Goal: Information Seeking & Learning: Stay updated

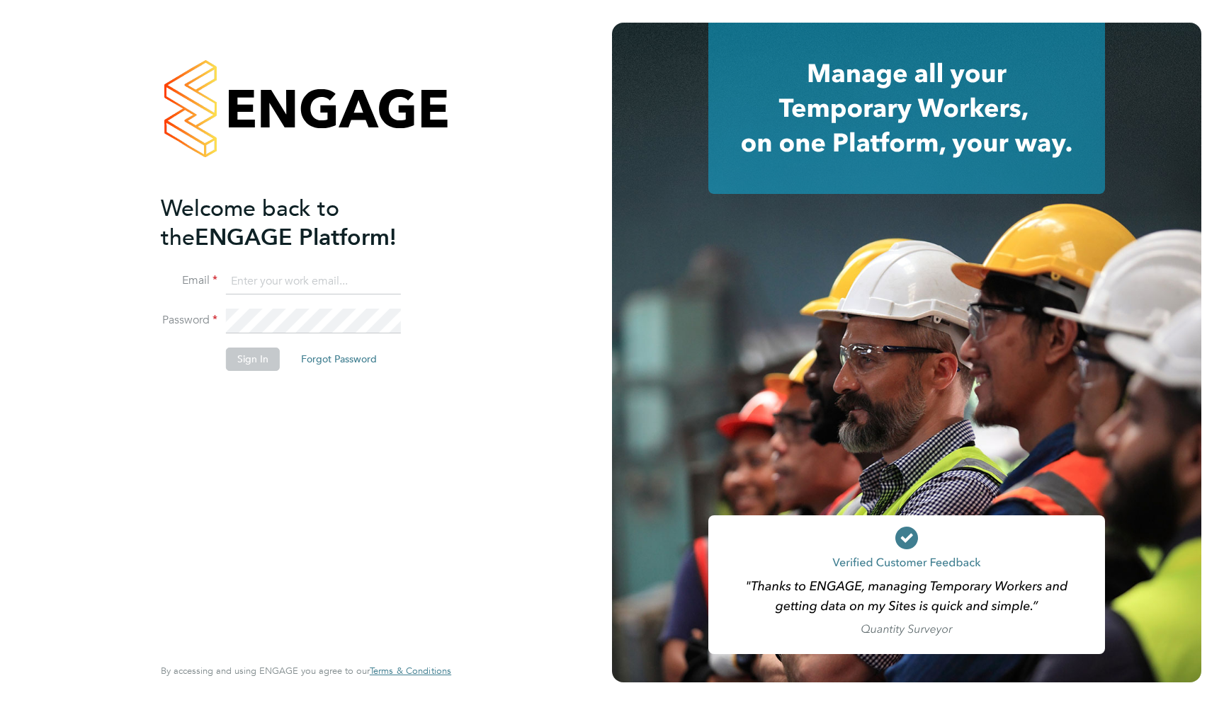
type input "support@engagelabs.io"
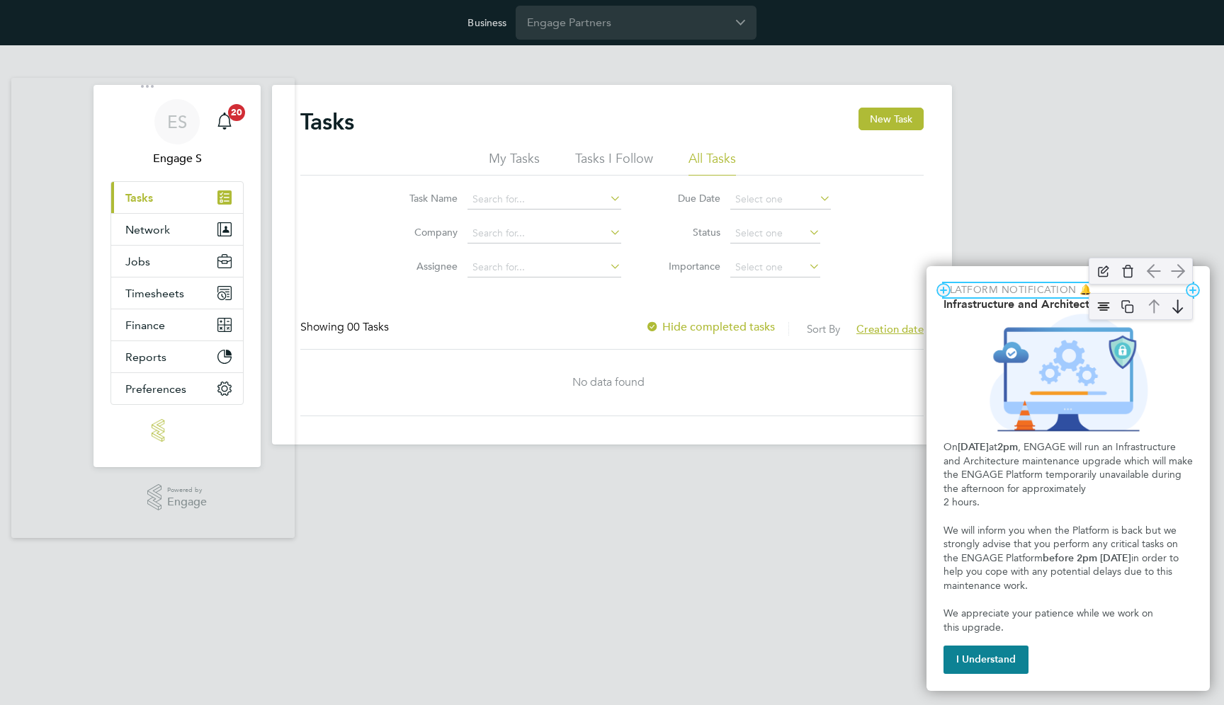
click at [1027, 290] on p "Platform Notification 🔔" at bounding box center [1067, 290] width 249 height 14
click at [968, 306] on h2 "Infrastructure and Architecture Upgrade" at bounding box center [1067, 303] width 249 height 13
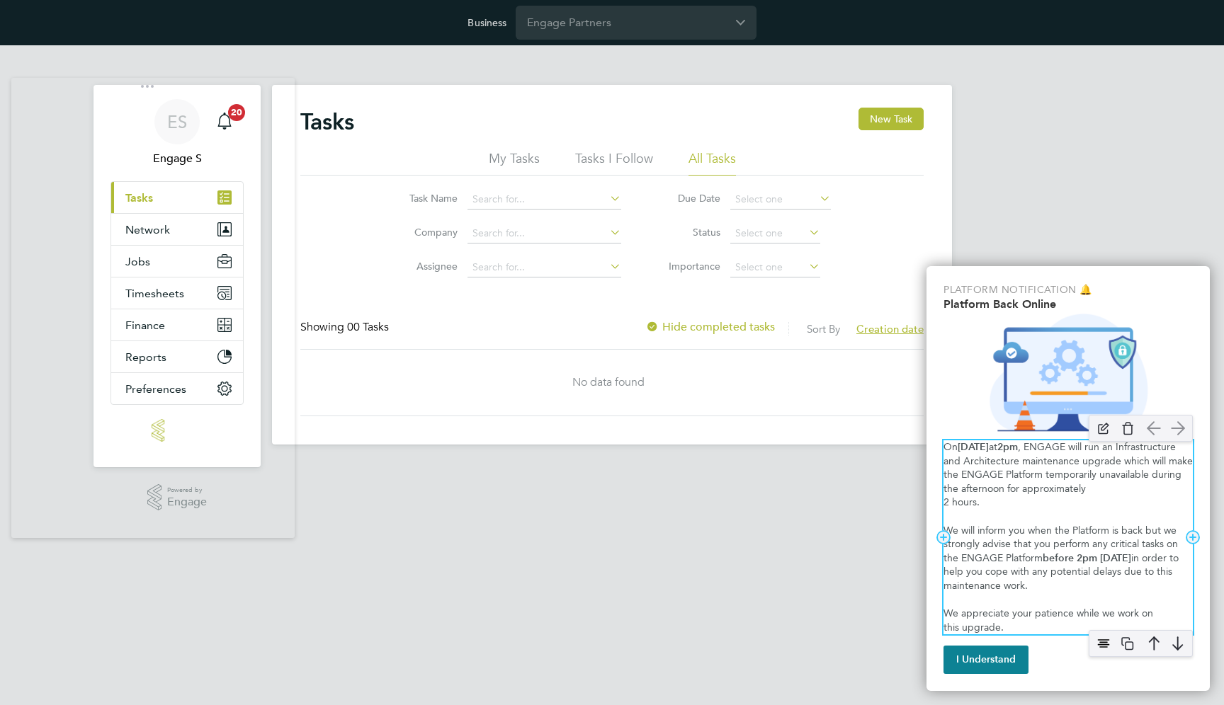
click at [968, 517] on div "On Friday May 23rd at 2pm , ENGAGE will run an Infrastructure and Architecture …" at bounding box center [1067, 537] width 249 height 194
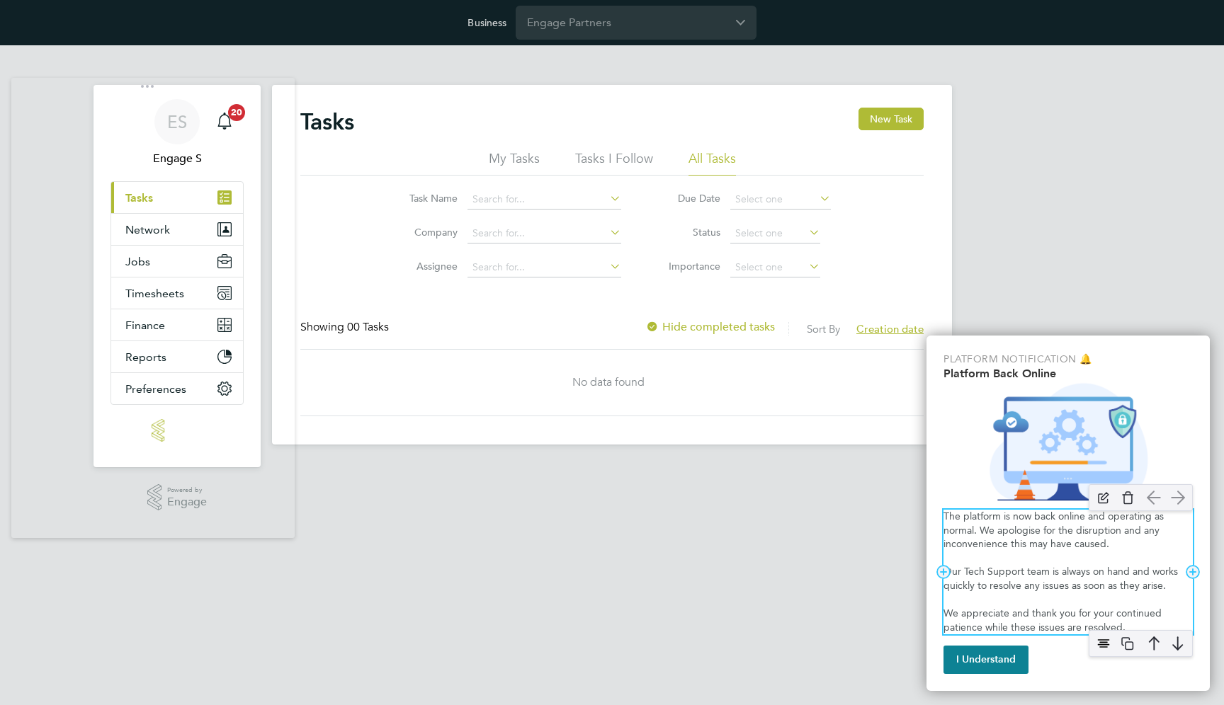
click at [1038, 587] on p "Our Tech Support team is always on hand and works quickly to resolve any issues…" at bounding box center [1067, 579] width 249 height 28
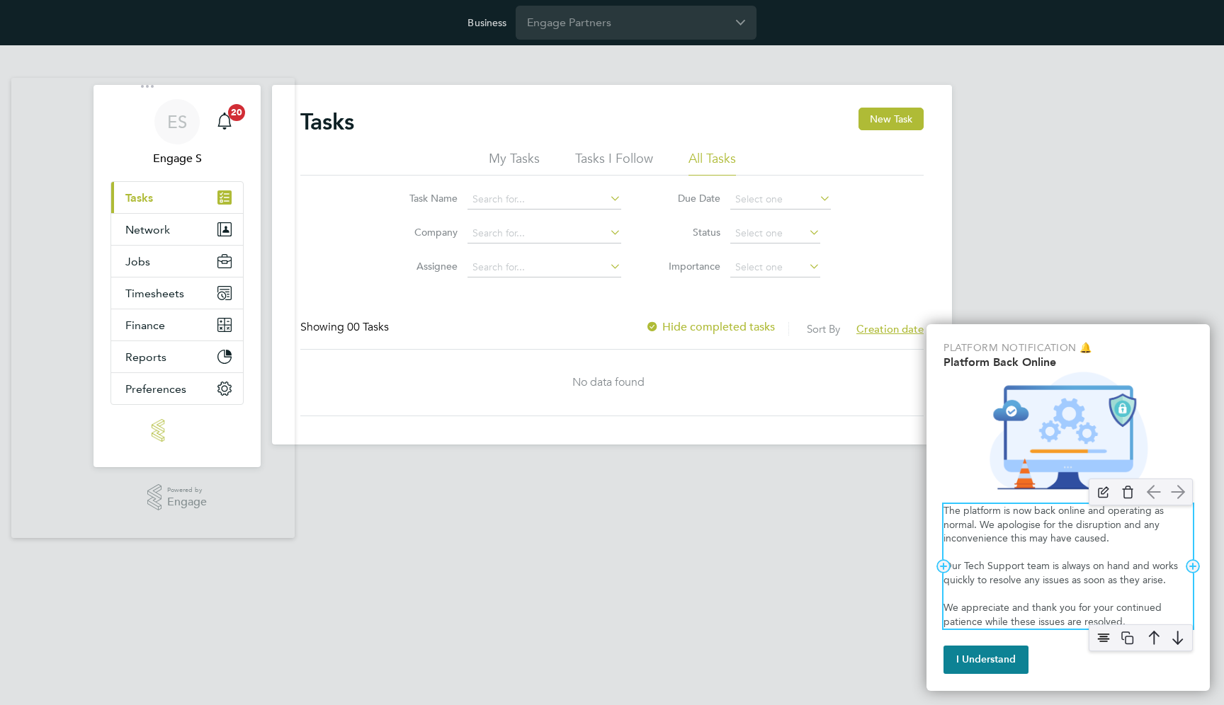
click at [968, 519] on p "The platform is now back online and operating as normal. We apologise for the d…" at bounding box center [1067, 525] width 249 height 42
click at [965, 518] on strong "The platform is now back online and operating as normal." at bounding box center [1060, 518] width 235 height 26
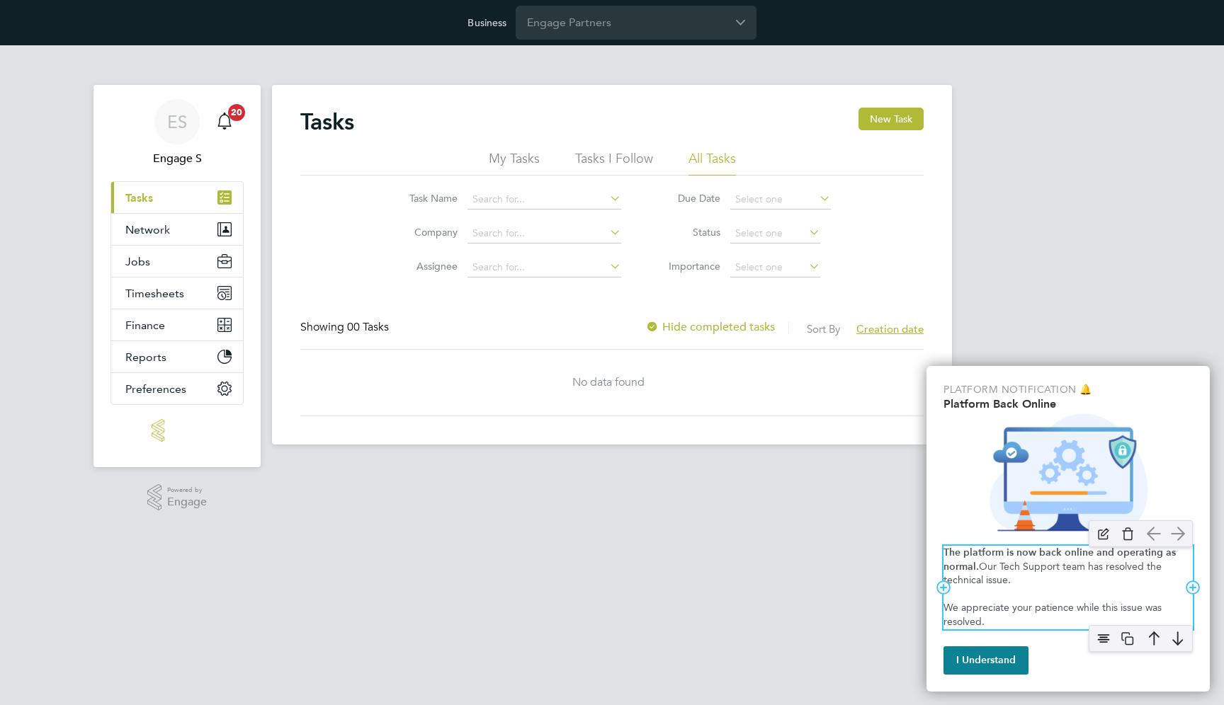
click at [1052, 572] on span "Our Tech Support team has resolved the technical issue." at bounding box center [1053, 574] width 221 height 26
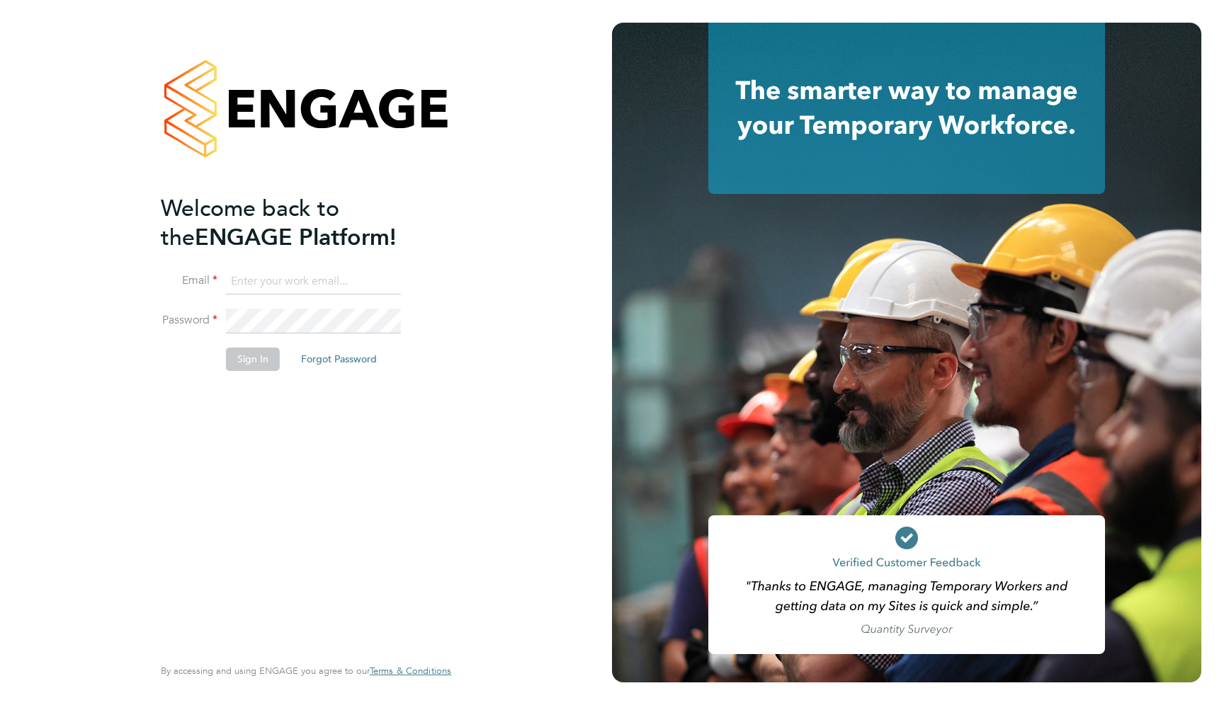
type input "support@engagelabs.io"
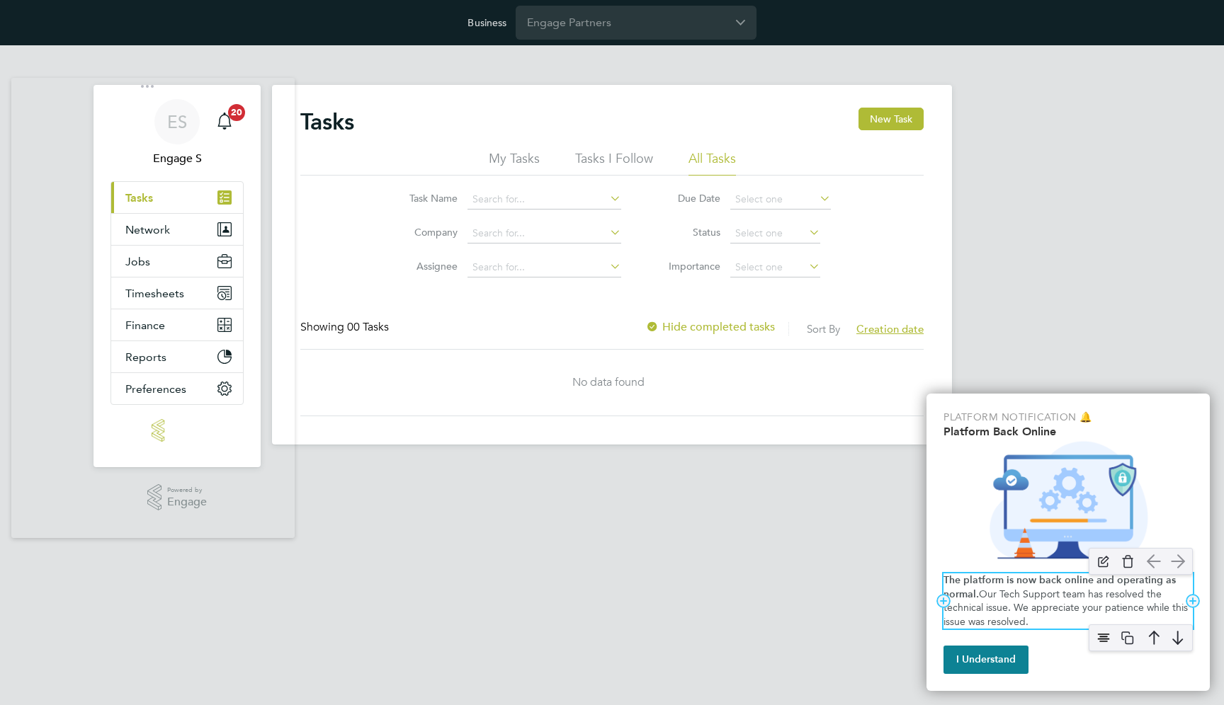
click at [1064, 593] on span "Our Tech Support team has resolved the technical issue. We appreciate your pati…" at bounding box center [1066, 608] width 247 height 40
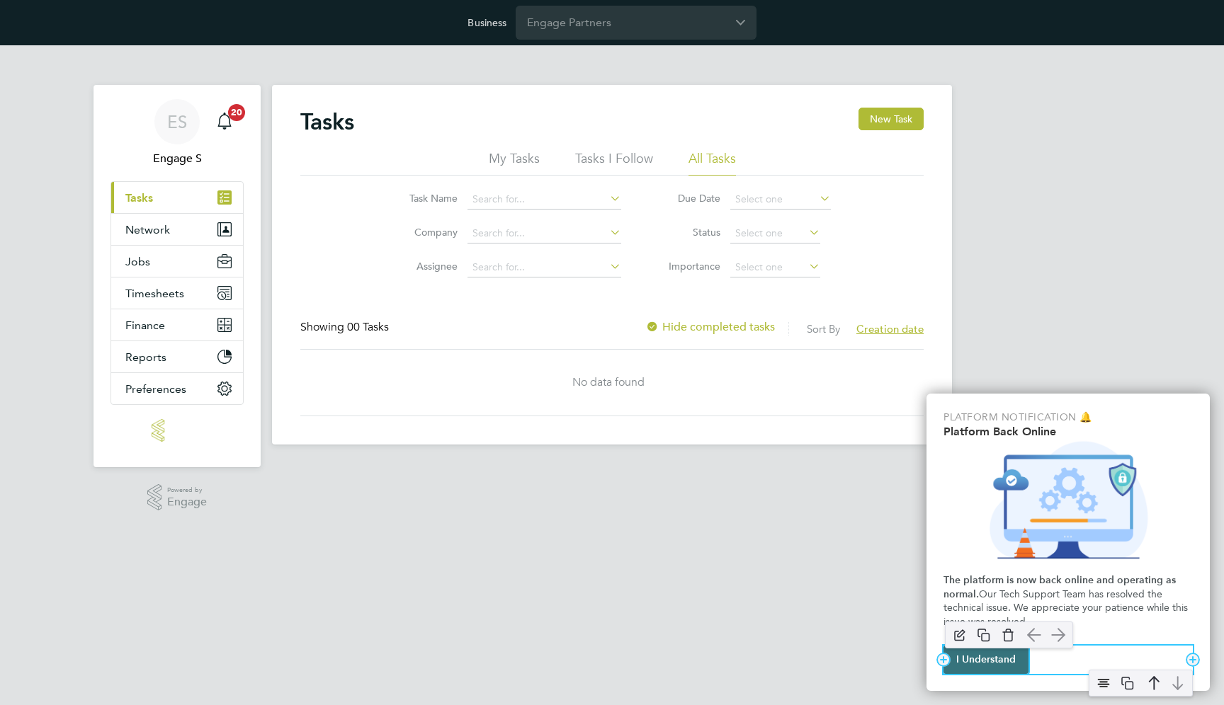
click at [986, 660] on button "I Understand" at bounding box center [985, 660] width 85 height 28
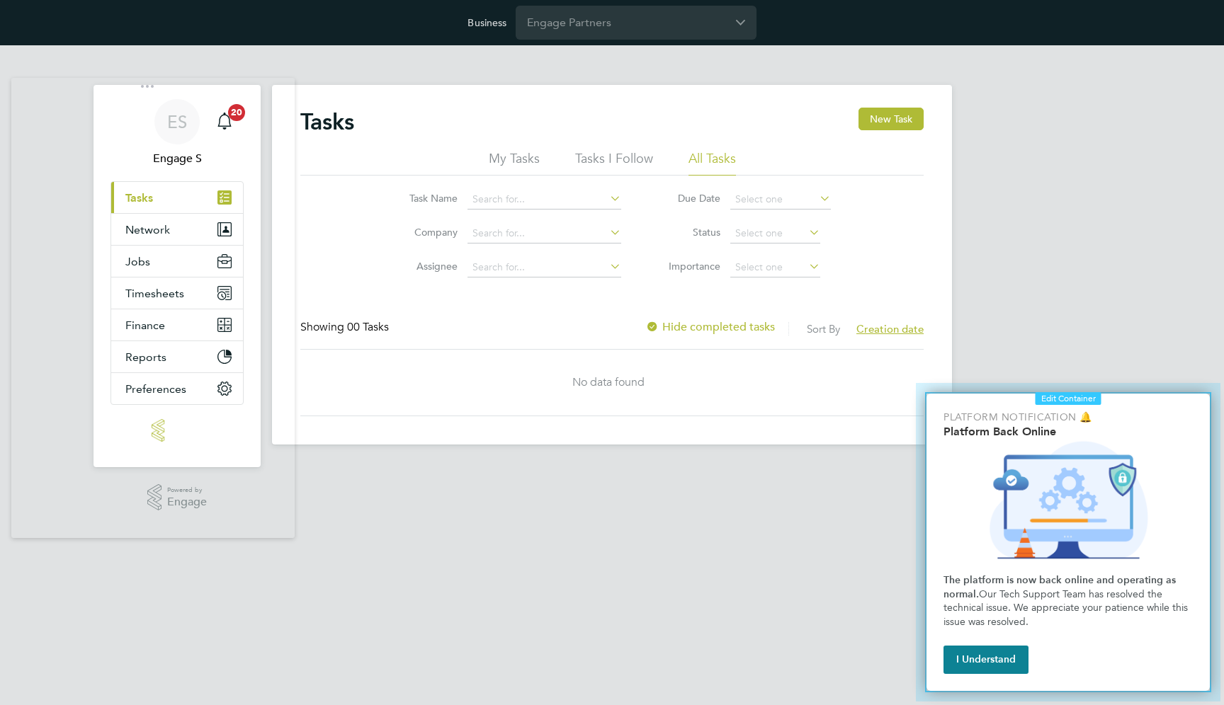
click at [1068, 389] on div at bounding box center [1057, 531] width 305 height 319
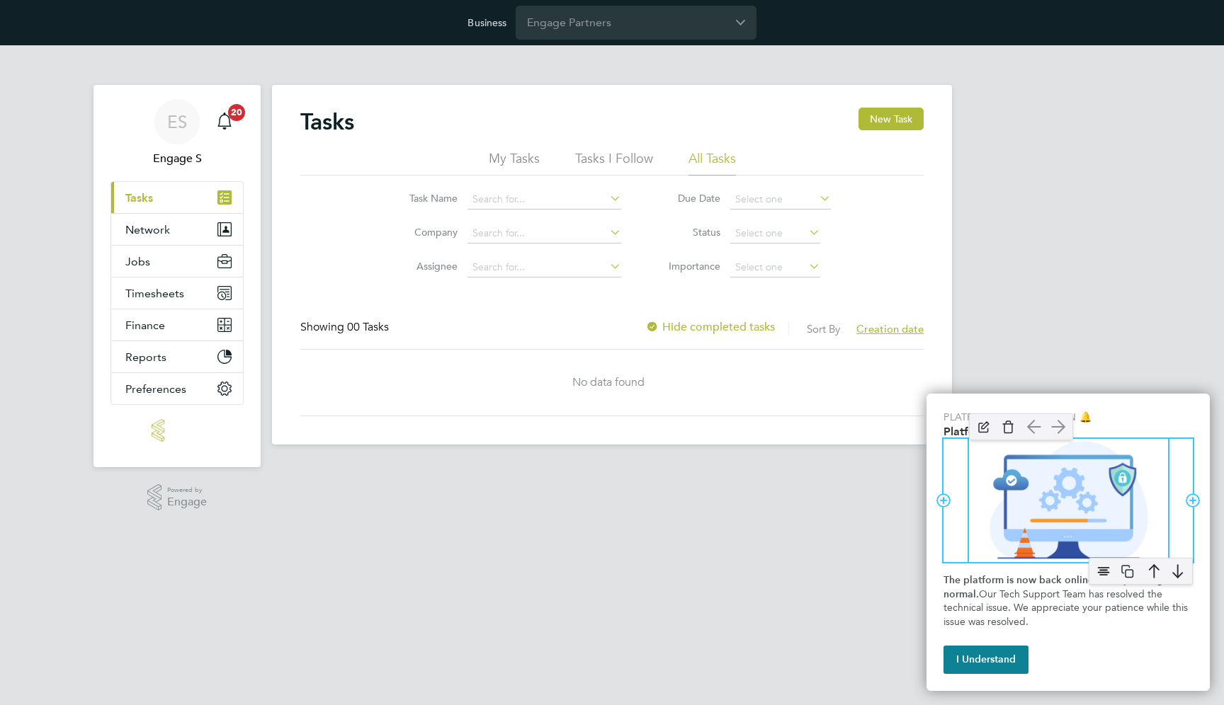
click at [1054, 465] on img "Platform Back Online" at bounding box center [1069, 500] width 200 height 123
